Goal: Transaction & Acquisition: Purchase product/service

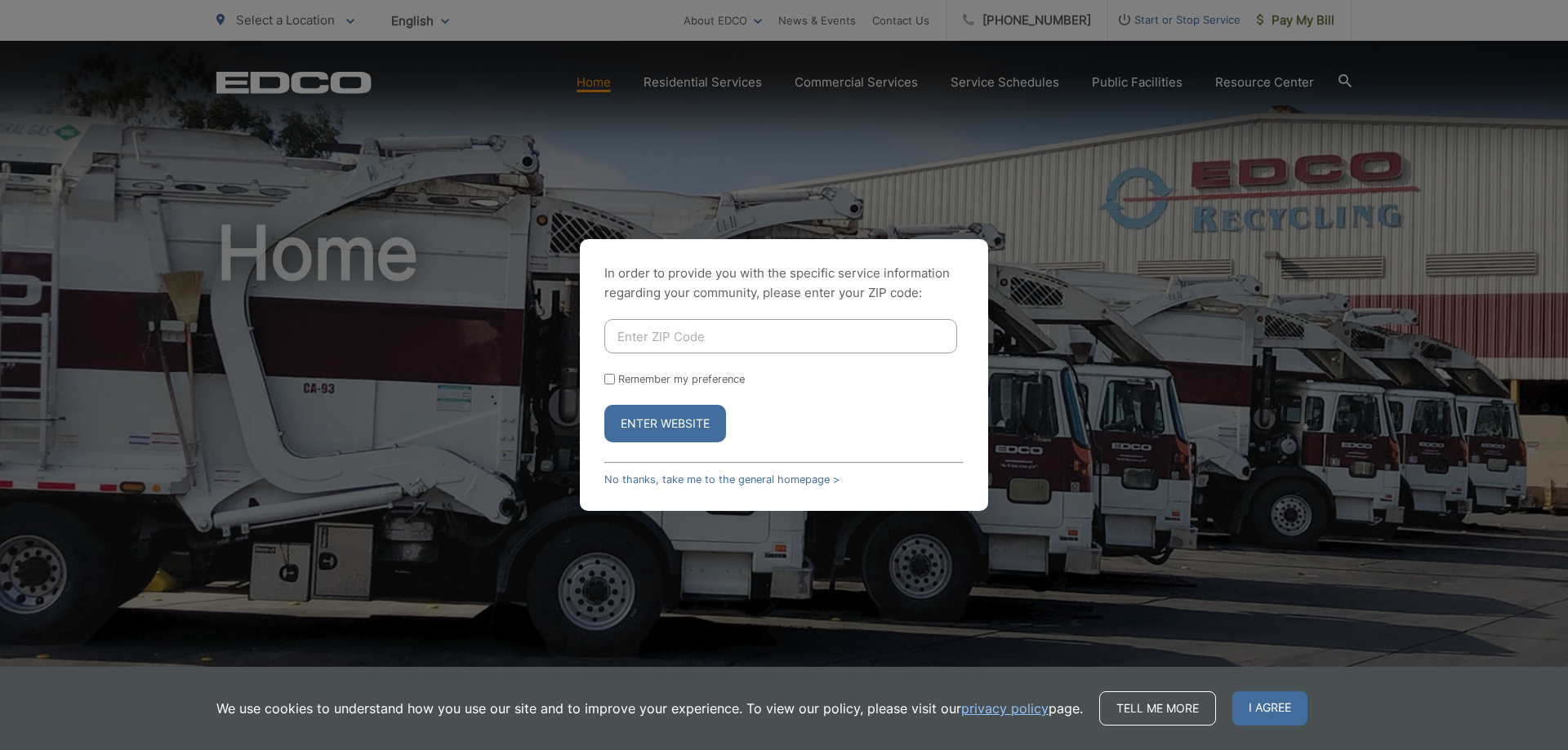
click at [675, 344] on input "Enter ZIP Code" at bounding box center [781, 336] width 353 height 35
type input "92028"
click at [605, 405] on button "Enter Website" at bounding box center [665, 423] width 121 height 38
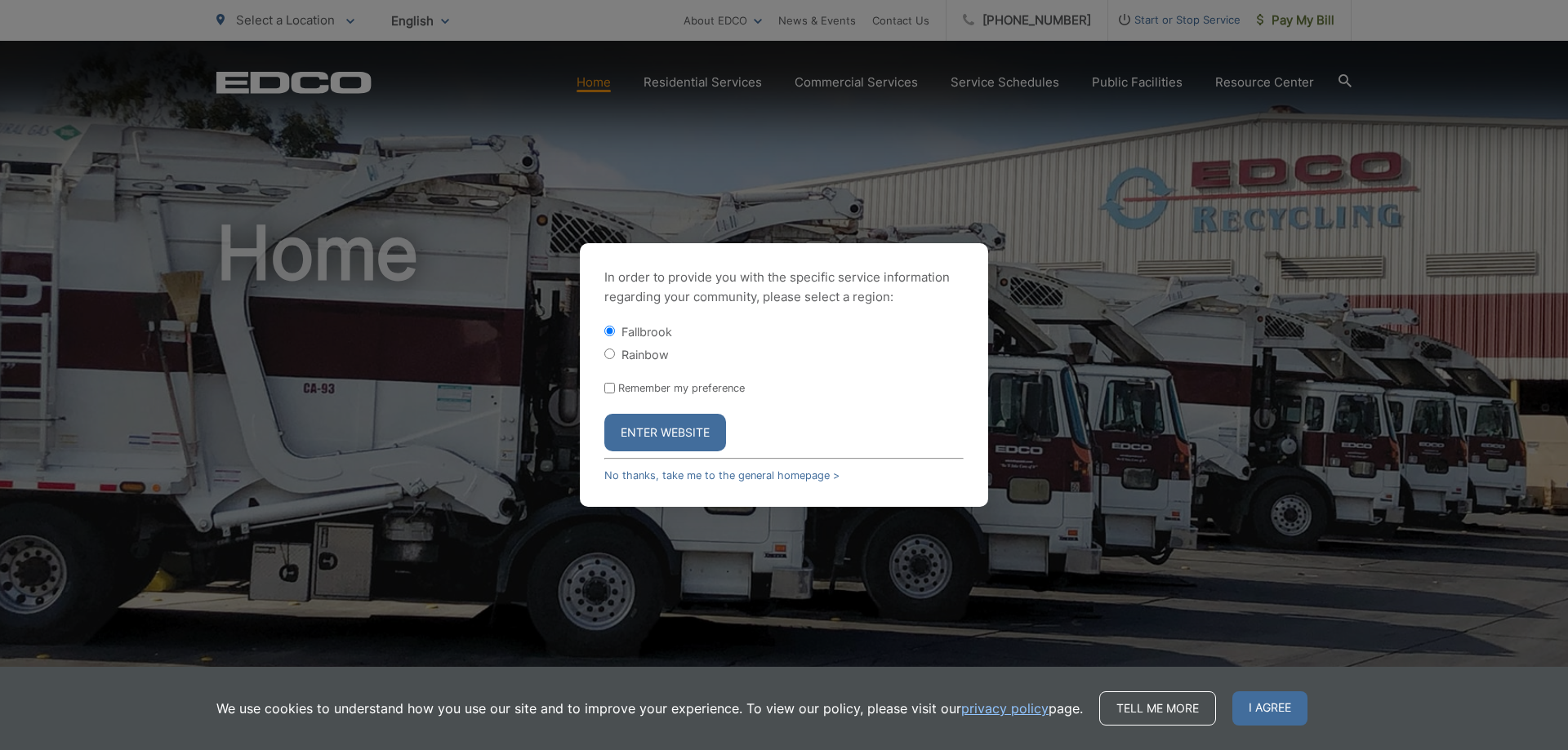
click at [674, 428] on button "Enter Website" at bounding box center [665, 433] width 121 height 38
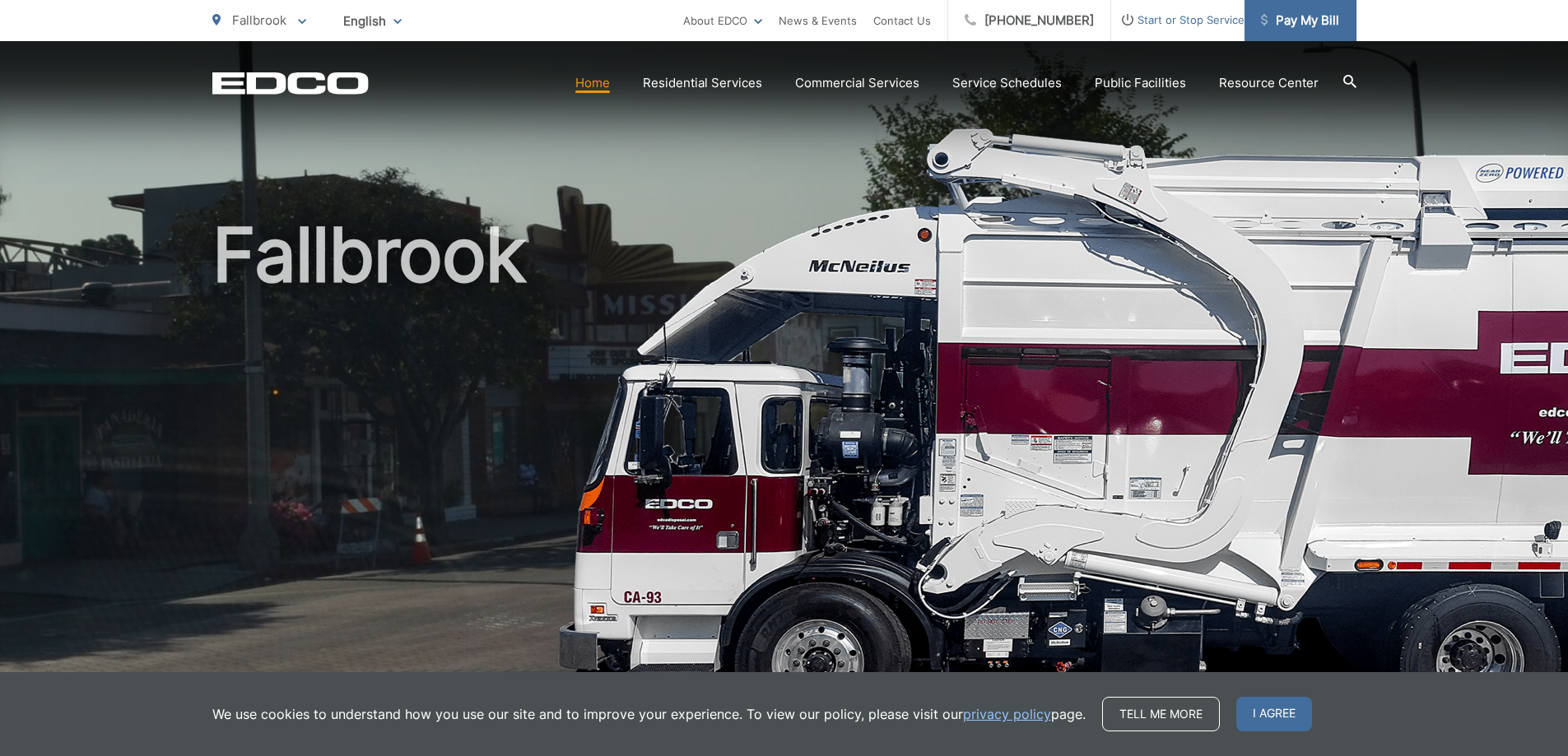
click at [1321, 25] on span "Pay My Bill" at bounding box center [1301, 20] width 78 height 20
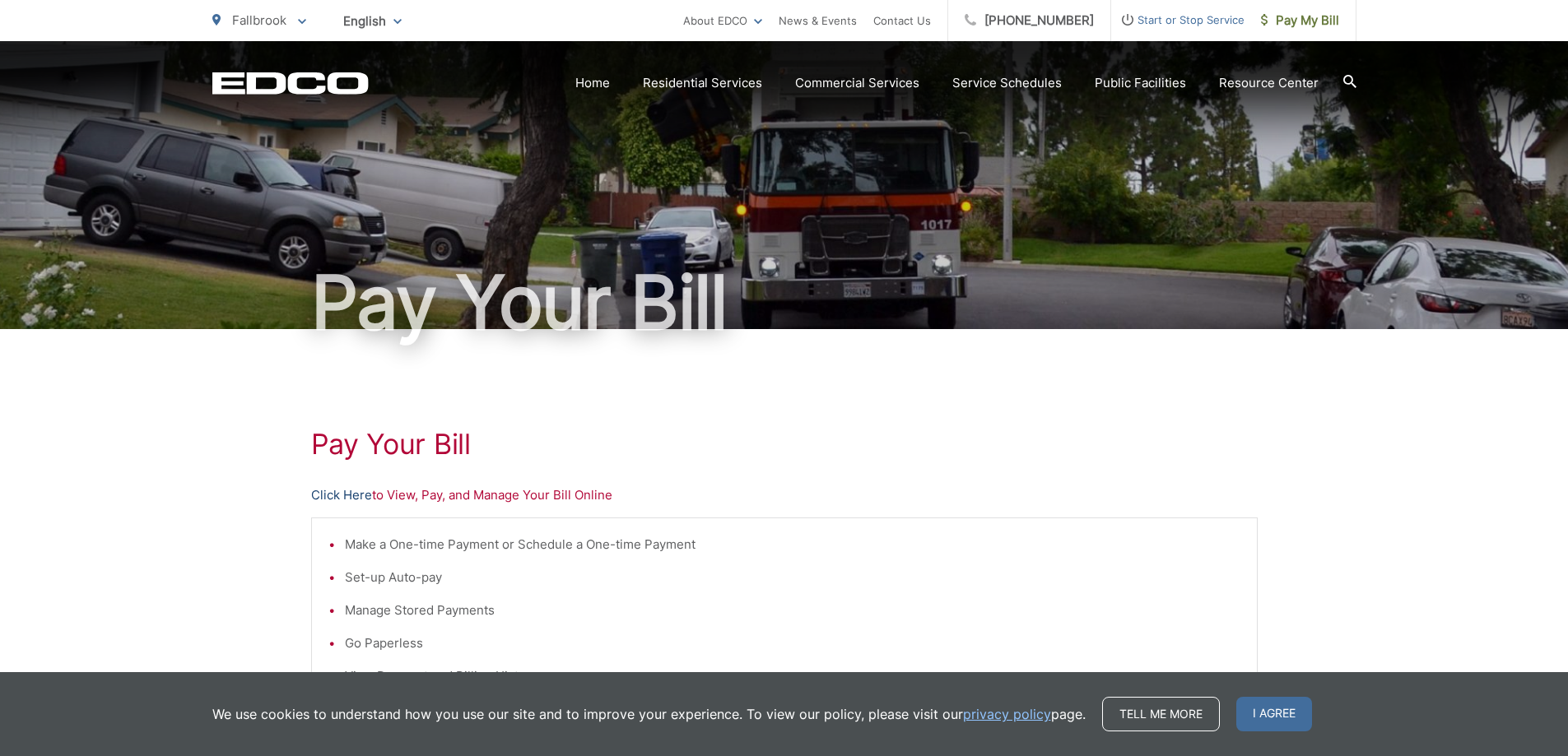
click at [351, 498] on link "Click Here" at bounding box center [342, 495] width 61 height 20
